Goal: Download file/media

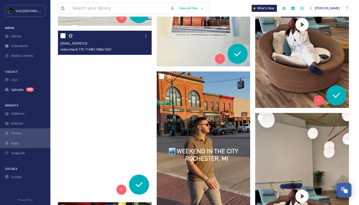
scroll to position [452, 0]
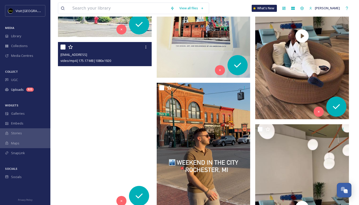
click at [106, 88] on video "ext_1759930855.923513_davidsayah1@gmail.com-16b15d481cc34a43966cae60b2b50807.mp4" at bounding box center [105, 125] width 94 height 167
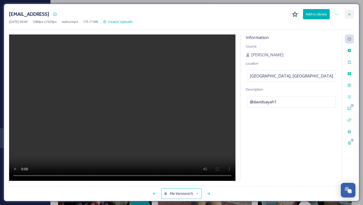
click at [348, 14] on icon at bounding box center [349, 14] width 4 height 4
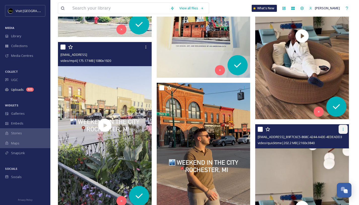
click at [342, 130] on icon at bounding box center [343, 129] width 4 height 4
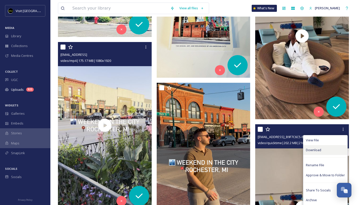
click at [313, 150] on span "Download" at bounding box center [313, 150] width 15 height 5
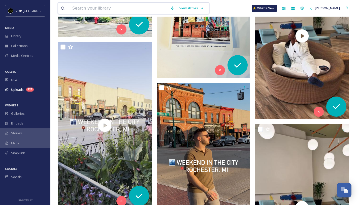
click at [129, 8] on input at bounding box center [119, 8] width 98 height 11
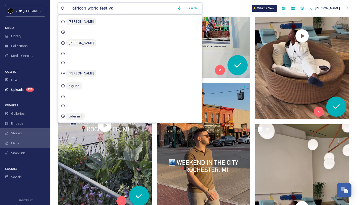
type input "african world festival"
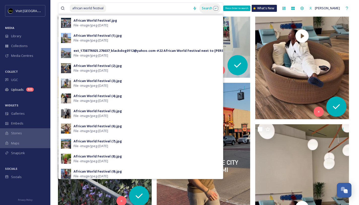
click at [206, 9] on div "Search Press Enter to search" at bounding box center [209, 8] width 21 height 10
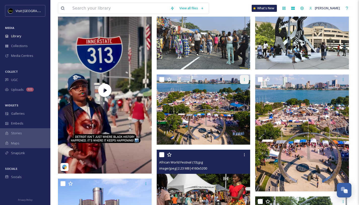
scroll to position [56, 0]
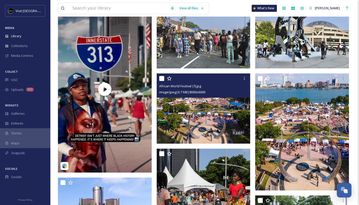
click at [226, 121] on img at bounding box center [204, 109] width 94 height 70
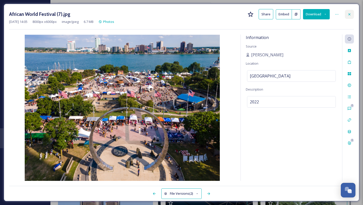
click at [349, 13] on icon at bounding box center [349, 14] width 4 height 4
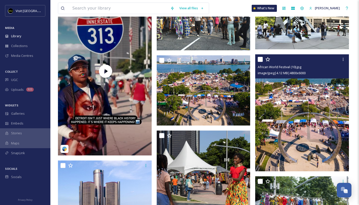
scroll to position [82, 0]
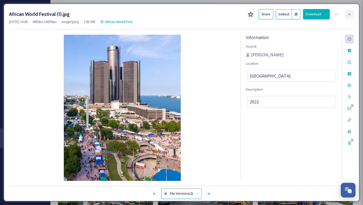
click at [351, 14] on icon at bounding box center [349, 14] width 4 height 4
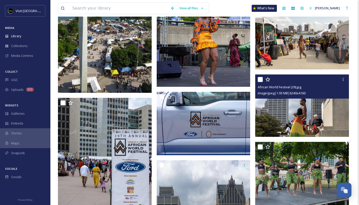
scroll to position [388, 0]
